Goal: Task Accomplishment & Management: Manage account settings

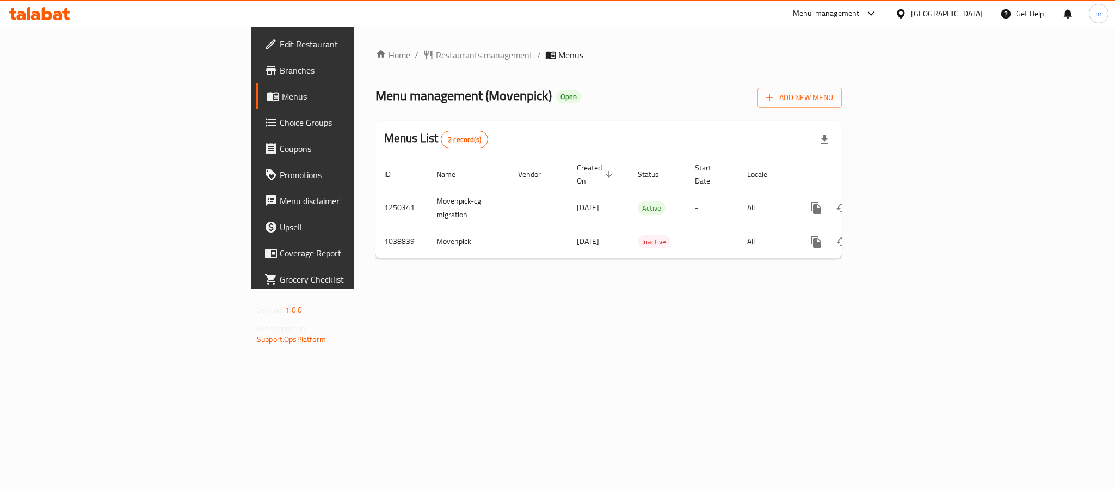
click at [436, 58] on span "Restaurants management" at bounding box center [484, 54] width 97 height 13
click at [436, 50] on span "Restaurants management" at bounding box center [484, 55] width 97 height 13
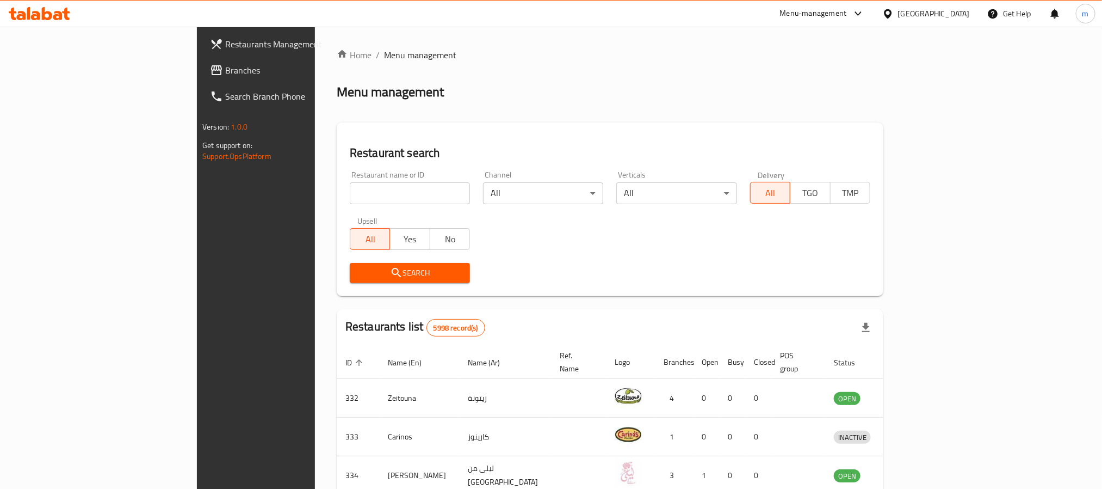
click at [350, 192] on input "search" at bounding box center [410, 193] width 120 height 22
paste input "661900"
type input "661900"
click at [343, 260] on div "Search" at bounding box center [409, 272] width 133 height 33
click at [359, 272] on span "Search" at bounding box center [410, 273] width 103 height 14
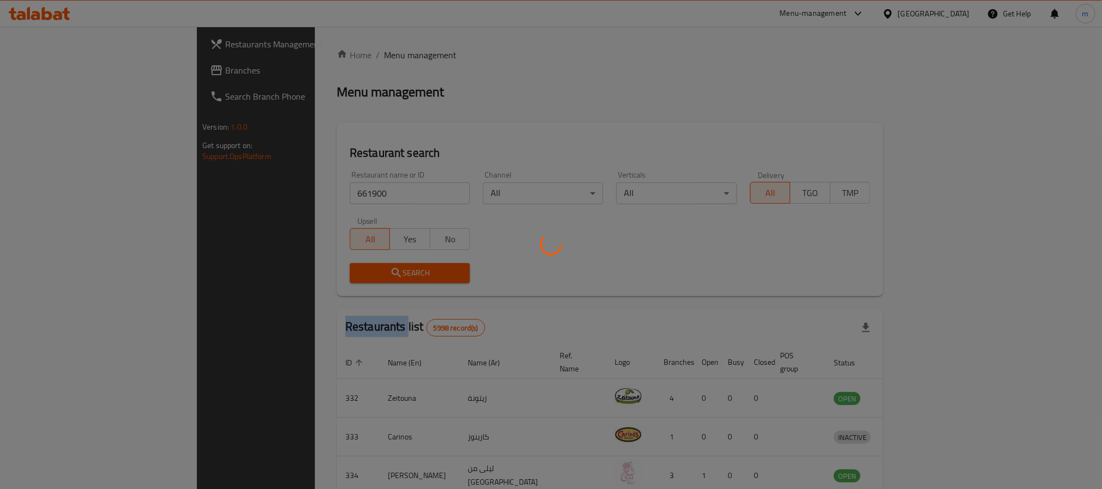
click at [284, 272] on div at bounding box center [551, 244] width 1102 height 489
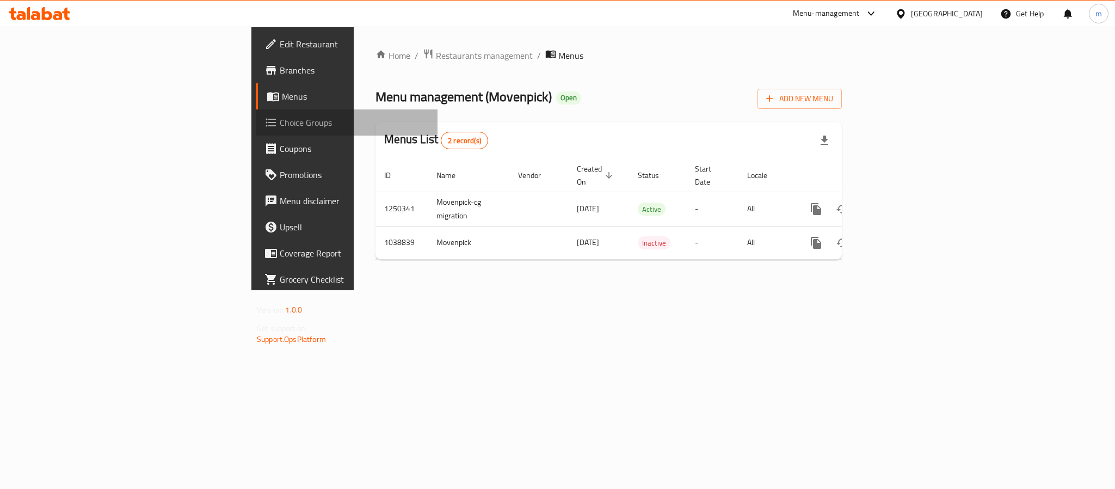
click at [280, 125] on span "Choice Groups" at bounding box center [354, 122] width 149 height 13
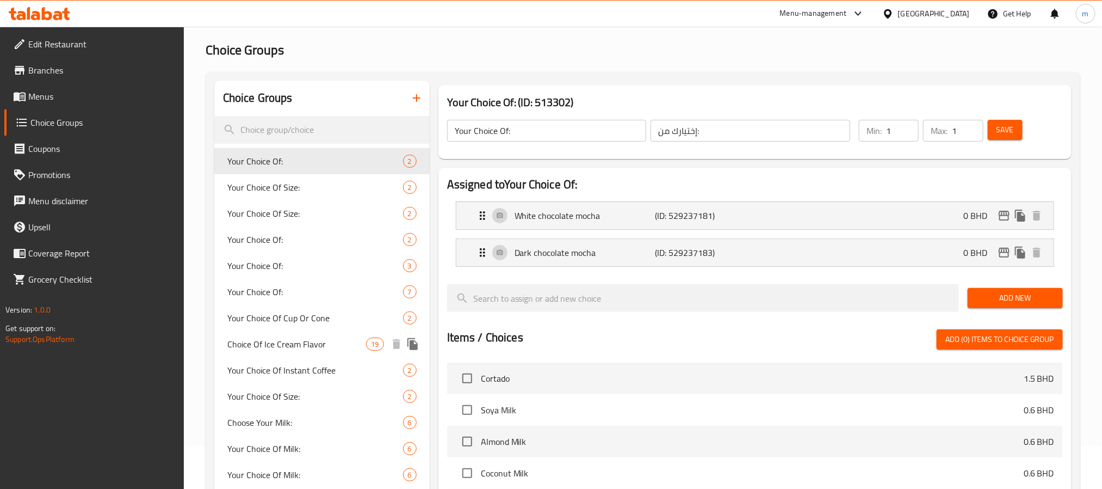
scroll to position [82, 0]
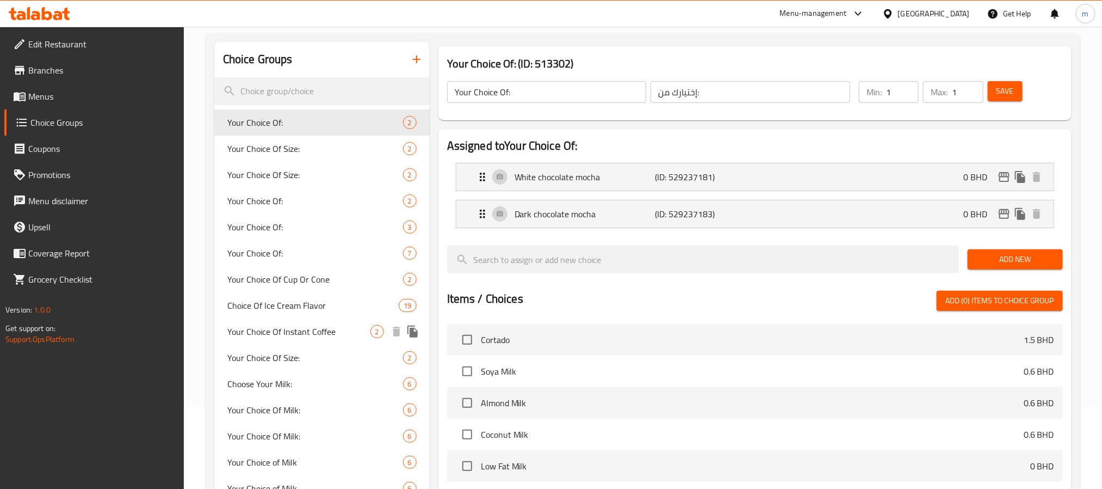
click at [318, 325] on span "Your Choice Of Instant Coffee" at bounding box center [298, 331] width 143 height 13
type input "Your Choice Of Instant Coffee"
type input "اختيارك من القهوة الفورية"
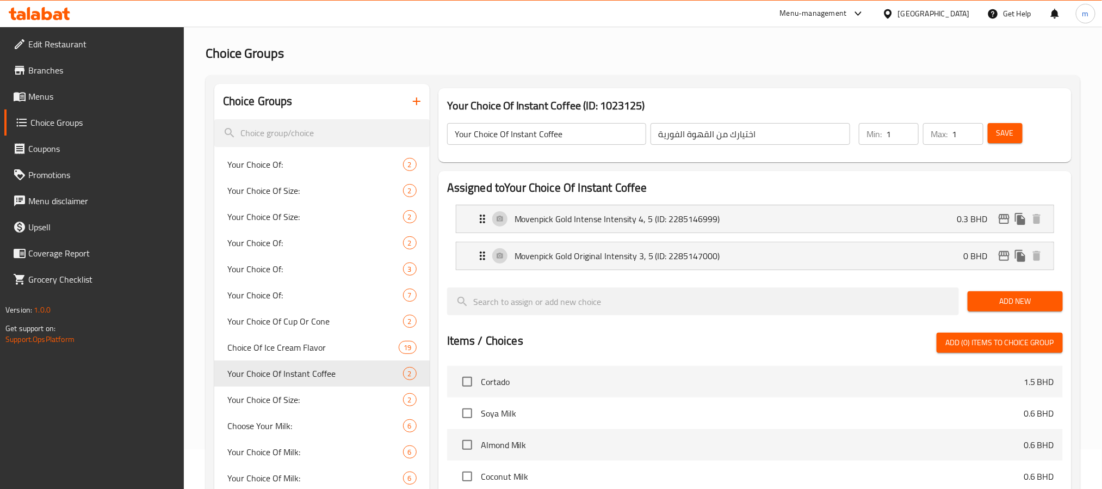
scroll to position [0, 0]
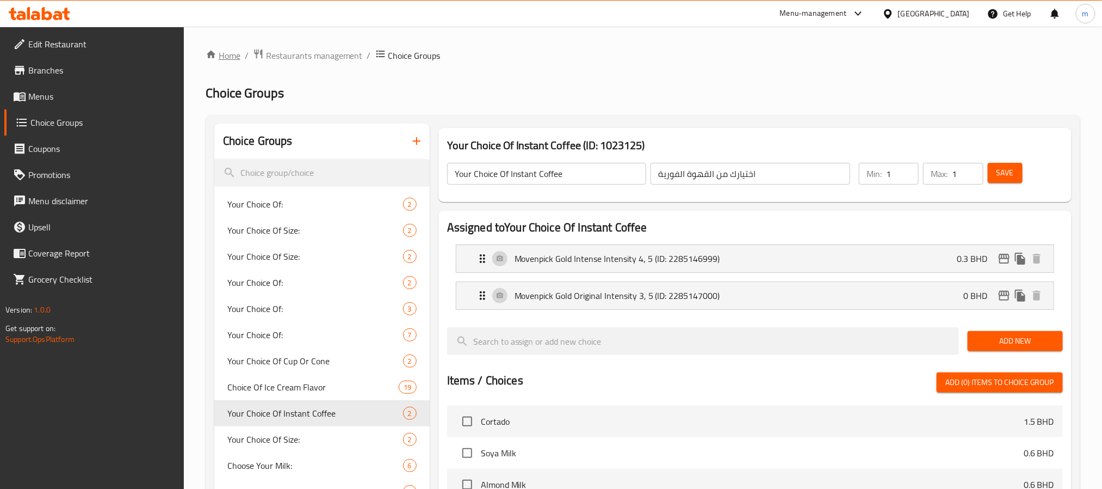
click at [220, 53] on link "Home" at bounding box center [223, 55] width 35 height 13
